Goal: Communication & Community: Connect with others

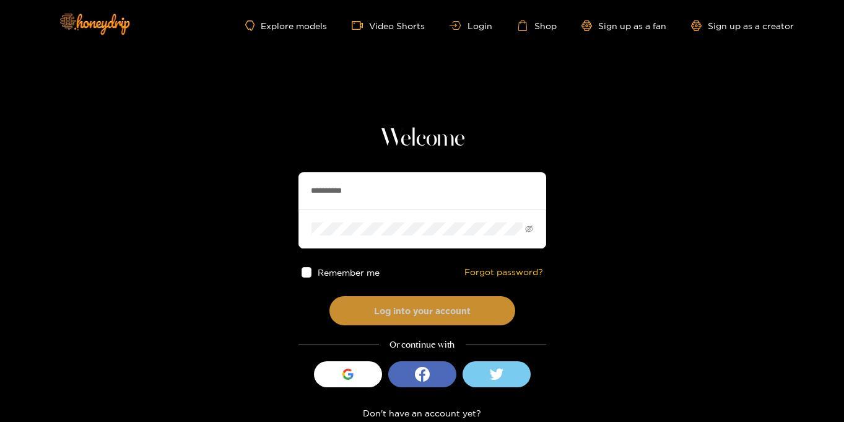
click at [385, 320] on button "Log into your account" at bounding box center [423, 310] width 186 height 29
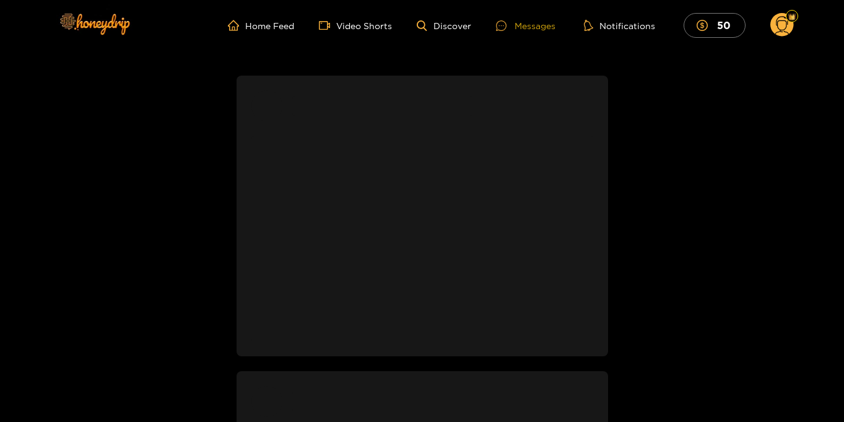
click at [524, 28] on div "Messages" at bounding box center [525, 26] width 59 height 14
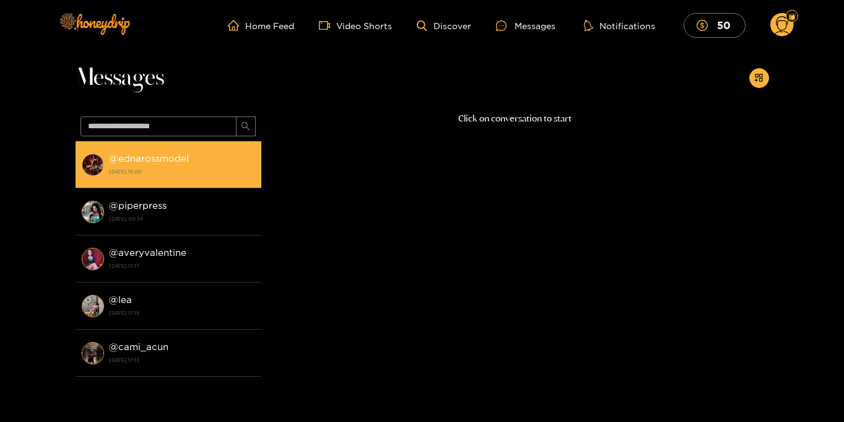
click at [205, 164] on div "@ ednarossmodel [DATE] 18:00" at bounding box center [182, 165] width 146 height 28
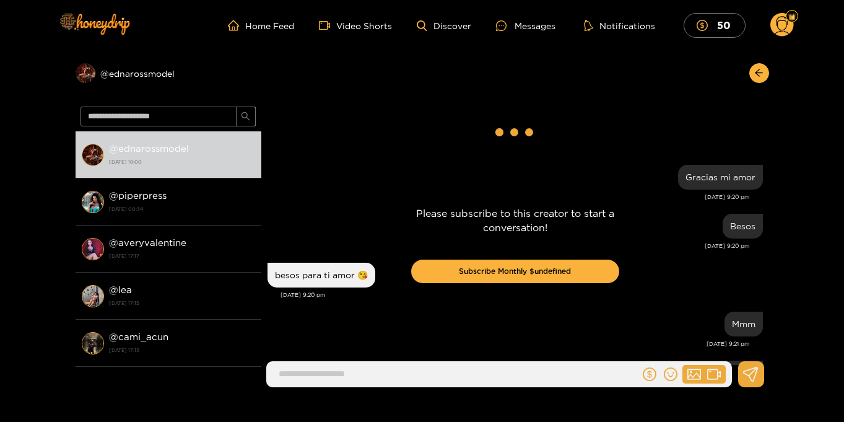
scroll to position [1072, 0]
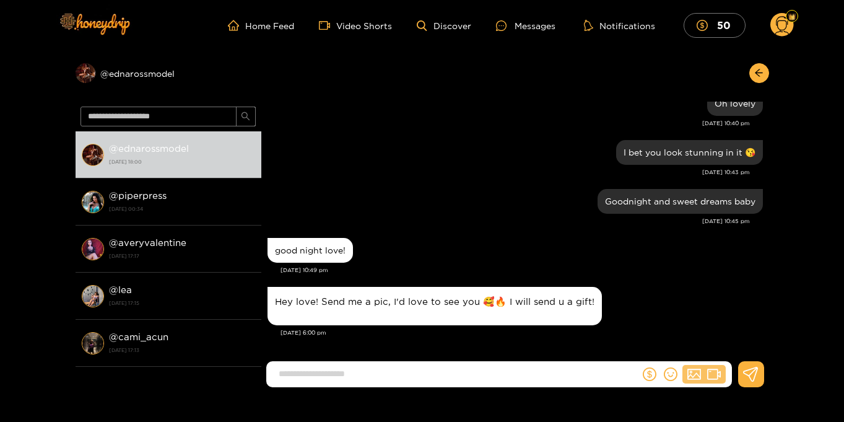
click at [705, 370] on button at bounding box center [704, 374] width 43 height 19
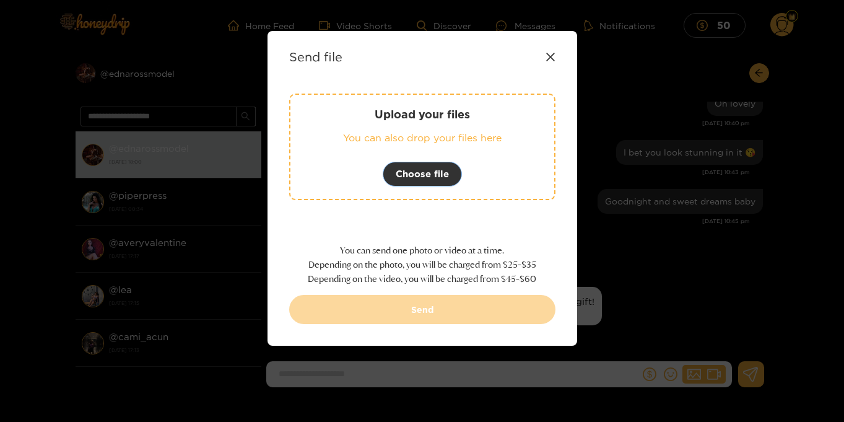
scroll to position [1018, 0]
click at [421, 174] on span "Choose file" at bounding box center [422, 174] width 53 height 15
click at [427, 180] on span "Choose file" at bounding box center [422, 174] width 53 height 15
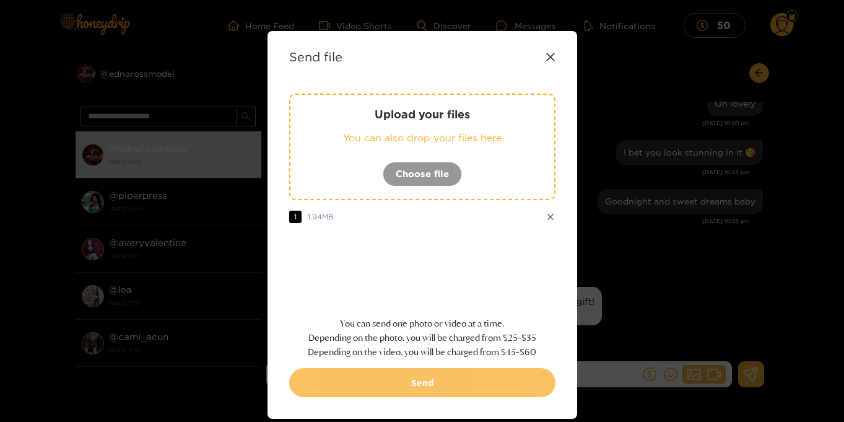
click at [409, 379] on button "Send" at bounding box center [422, 382] width 266 height 29
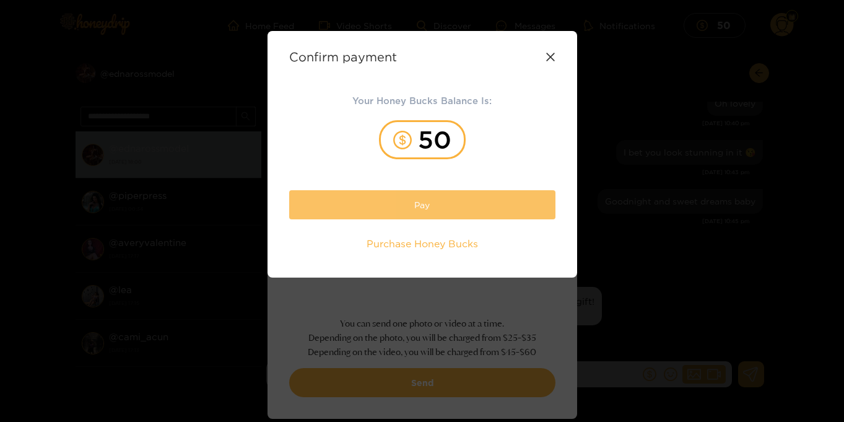
click at [429, 204] on button "Pay" at bounding box center [422, 204] width 266 height 29
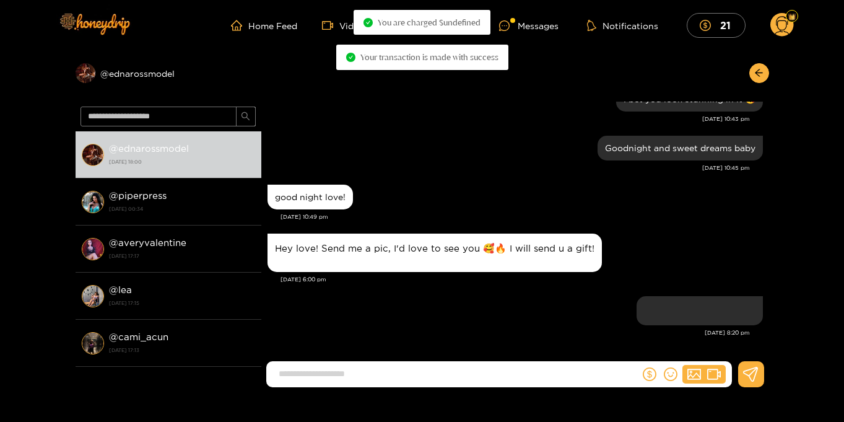
scroll to position [1142, 0]
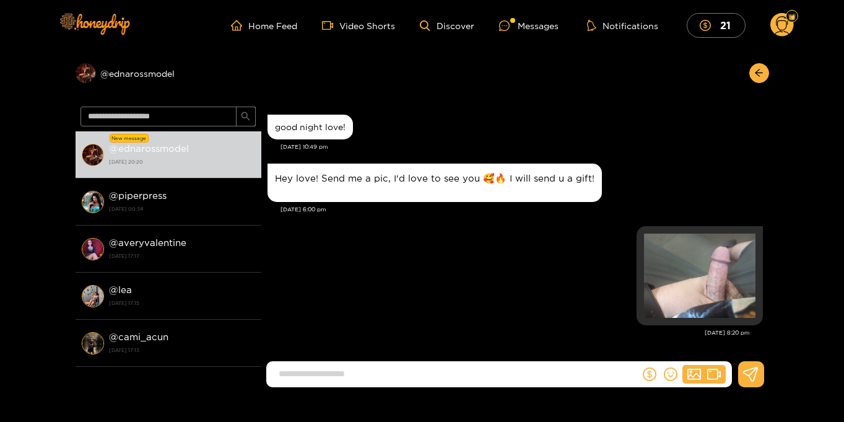
click at [387, 372] on input at bounding box center [456, 374] width 367 height 20
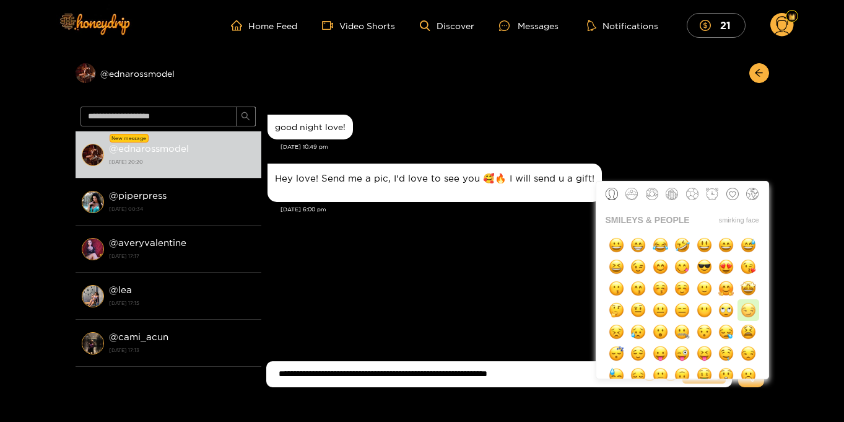
click at [744, 313] on img "button" at bounding box center [748, 309] width 15 height 15
type input "**********"
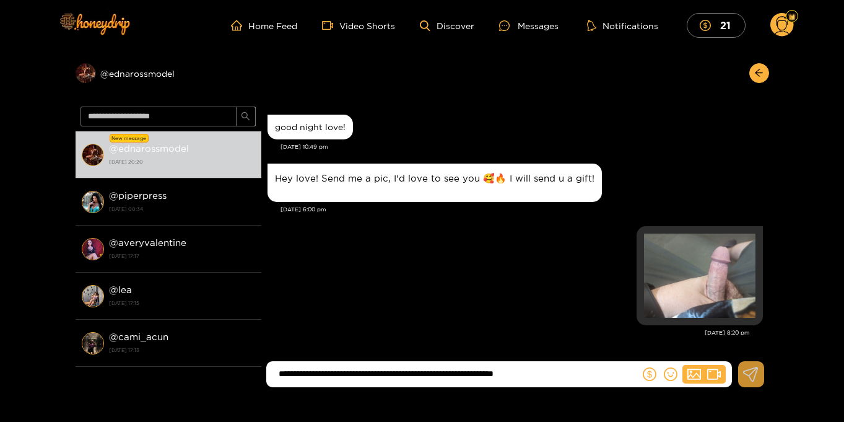
click at [750, 383] on button at bounding box center [751, 374] width 26 height 26
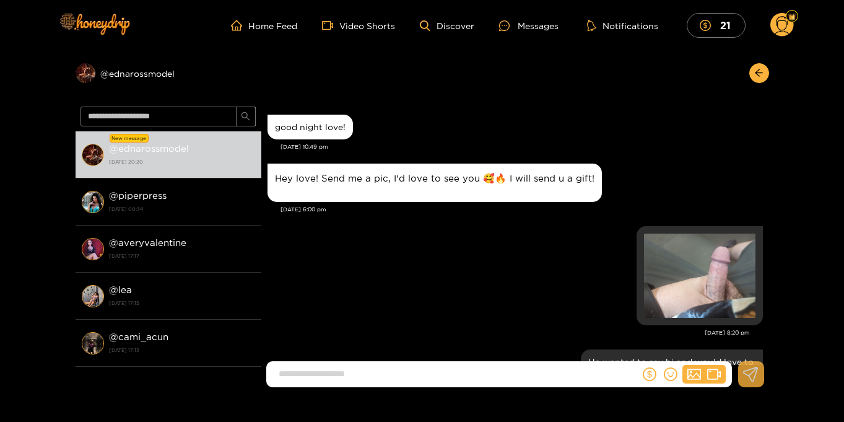
scroll to position [1201, 0]
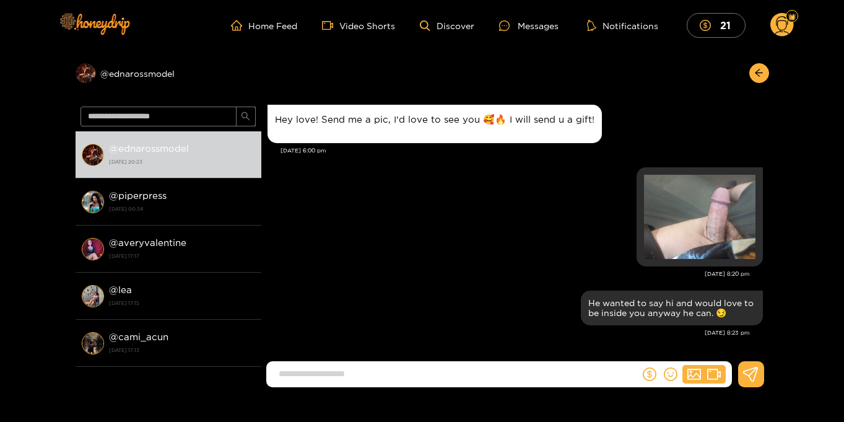
click at [792, 28] on circle at bounding box center [783, 25] width 24 height 24
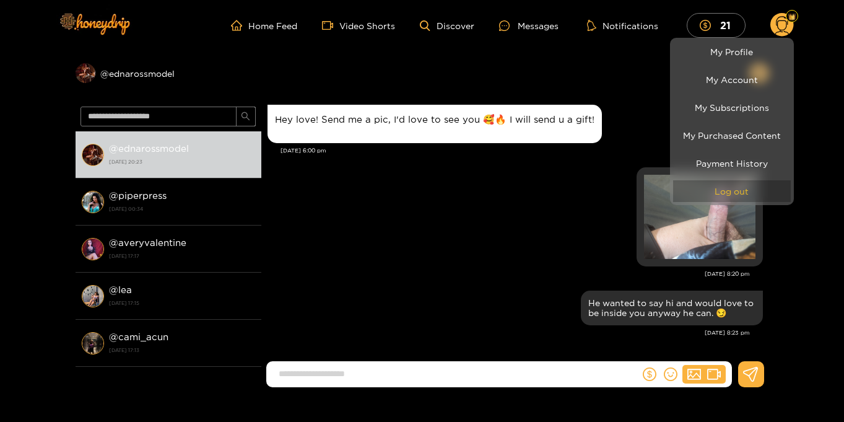
click at [750, 196] on button "Log out" at bounding box center [732, 191] width 118 height 22
